Goal: Task Accomplishment & Management: Complete application form

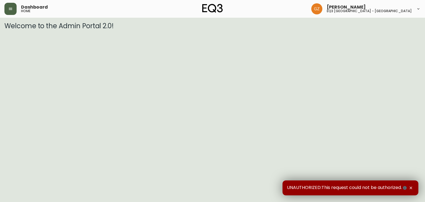
click at [11, 11] on button "button" at bounding box center [10, 9] width 12 height 12
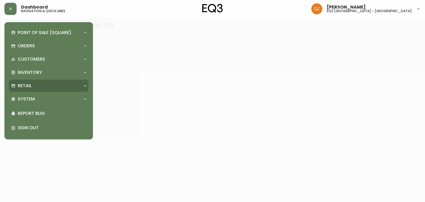
click at [37, 84] on div "Retail" at bounding box center [46, 86] width 70 height 6
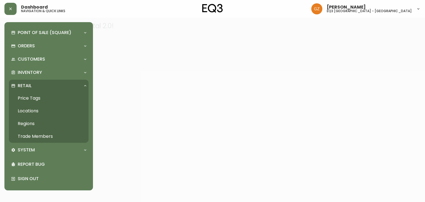
click at [32, 136] on link "Trade Members" at bounding box center [49, 136] width 80 height 13
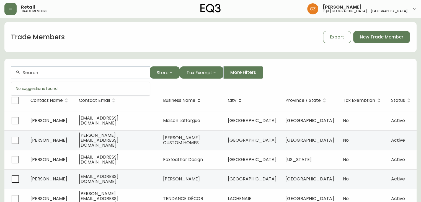
click at [41, 72] on input "text" at bounding box center [83, 72] width 123 height 5
type input "O"
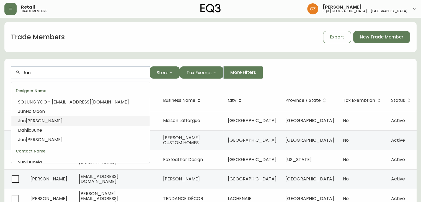
click at [40, 117] on li "[PERSON_NAME]" at bounding box center [80, 120] width 138 height 9
type input "[PERSON_NAME]"
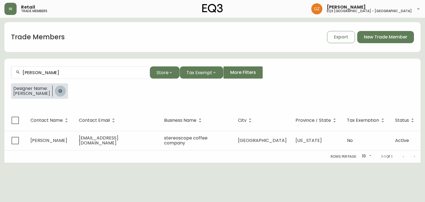
click at [58, 91] on icon "button" at bounding box center [60, 91] width 4 height 4
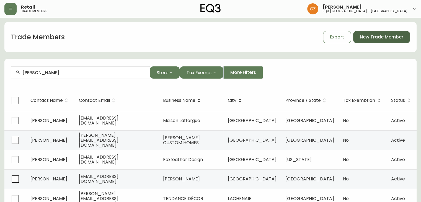
click at [372, 36] on span "New Trade Member" at bounding box center [381, 37] width 43 height 6
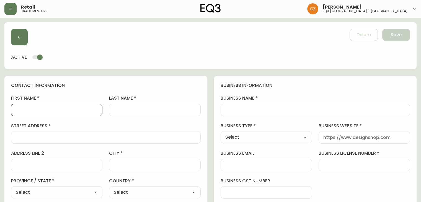
click at [64, 111] on input "first name" at bounding box center [57, 109] width 82 height 5
type input "o"
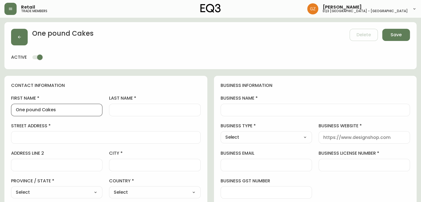
type input "One pound Cakes"
